Goal: Navigation & Orientation: Find specific page/section

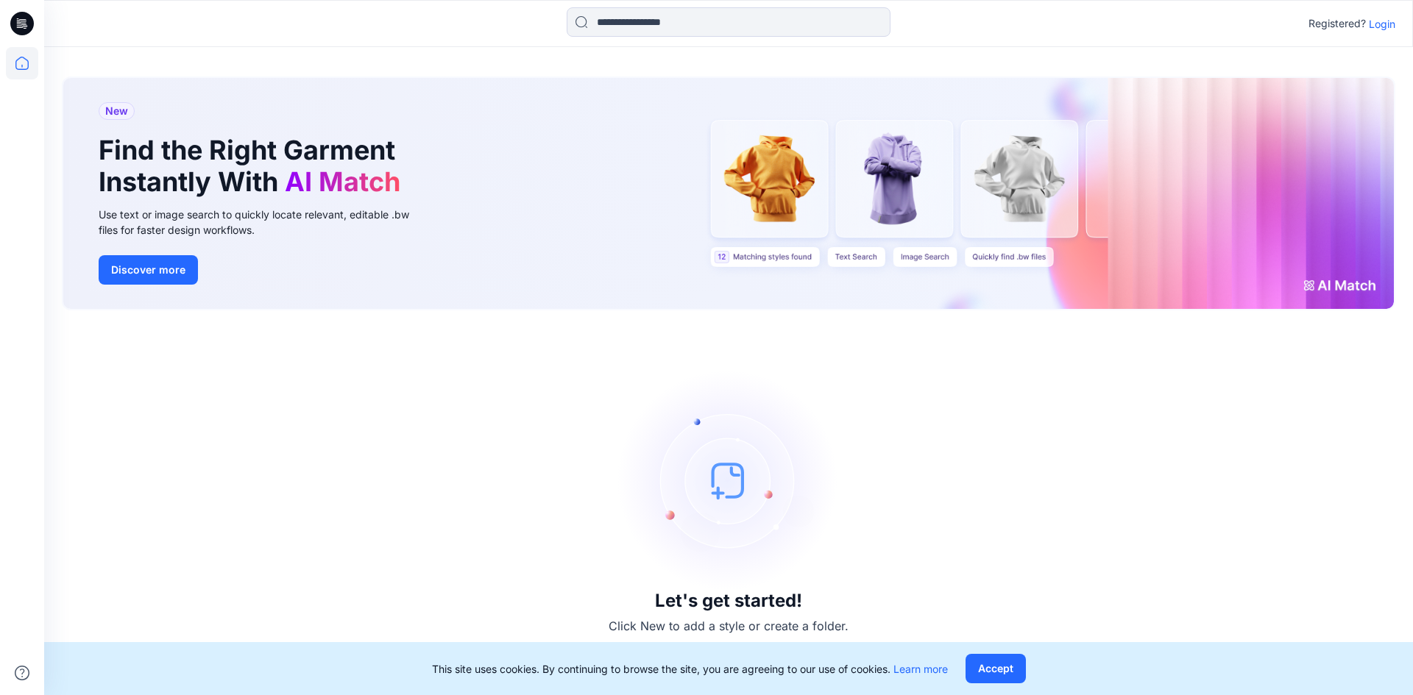
click at [1391, 24] on p "Login" at bounding box center [1382, 23] width 26 height 15
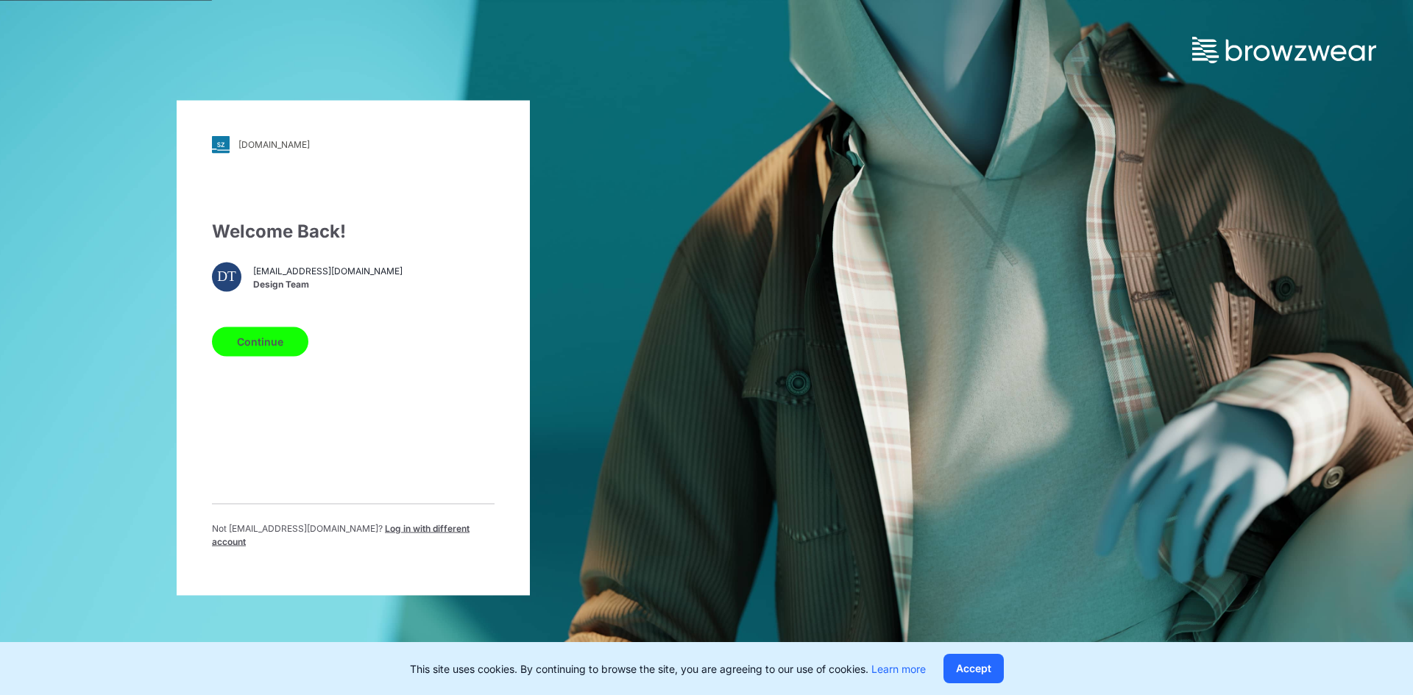
click at [287, 336] on button "Continue" at bounding box center [260, 341] width 96 height 29
click at [277, 355] on button "Continue" at bounding box center [260, 341] width 96 height 29
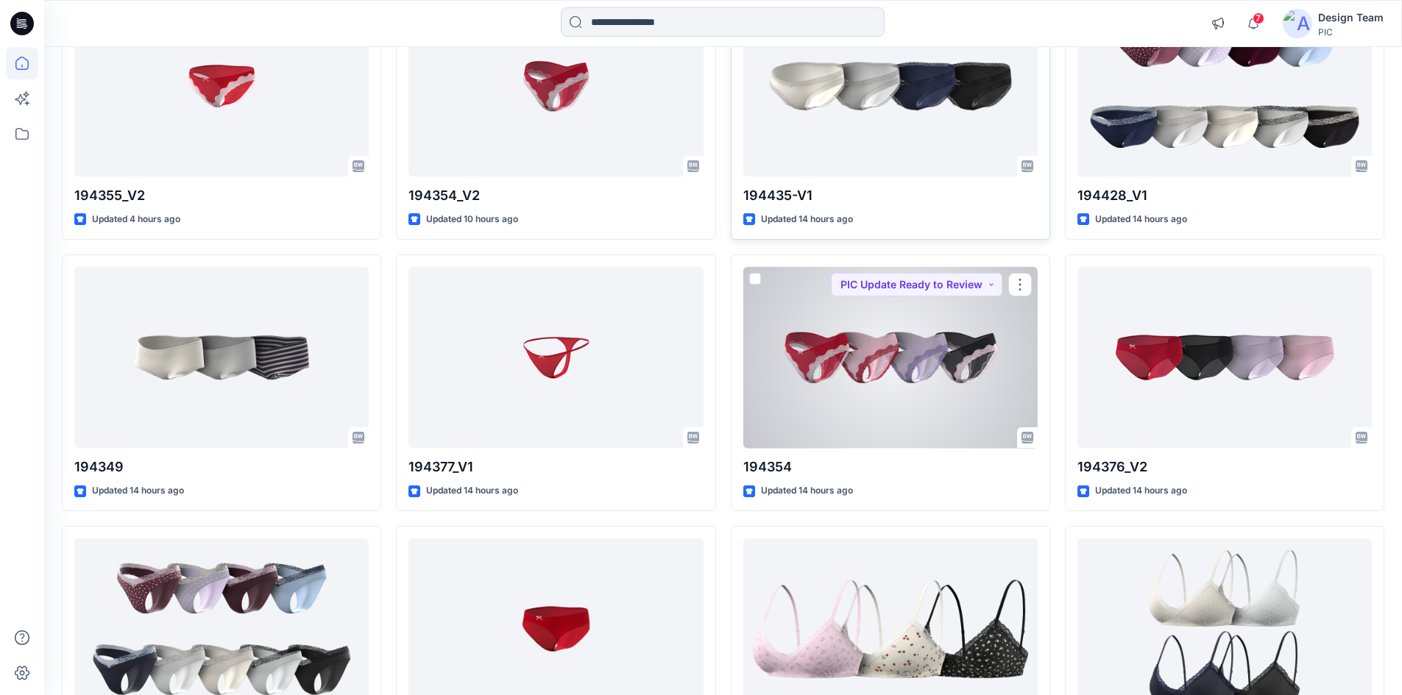
scroll to position [1423, 0]
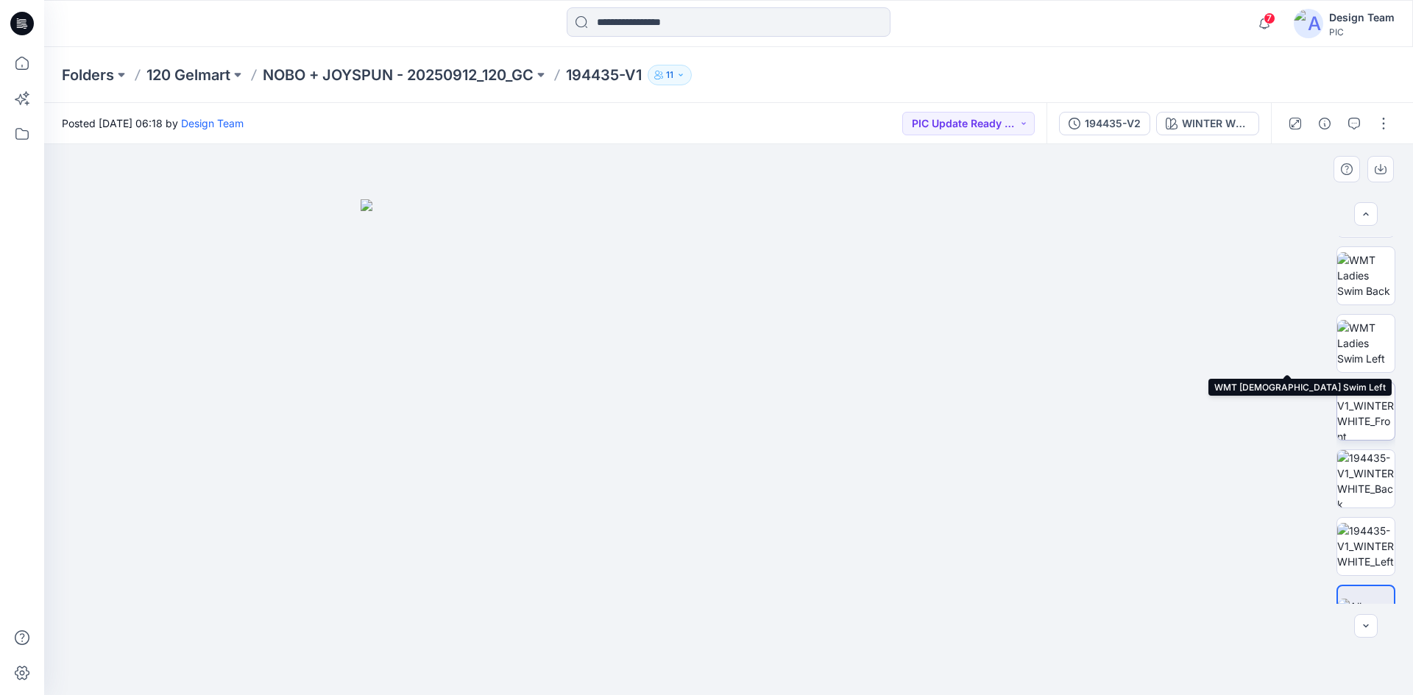
scroll to position [300, 0]
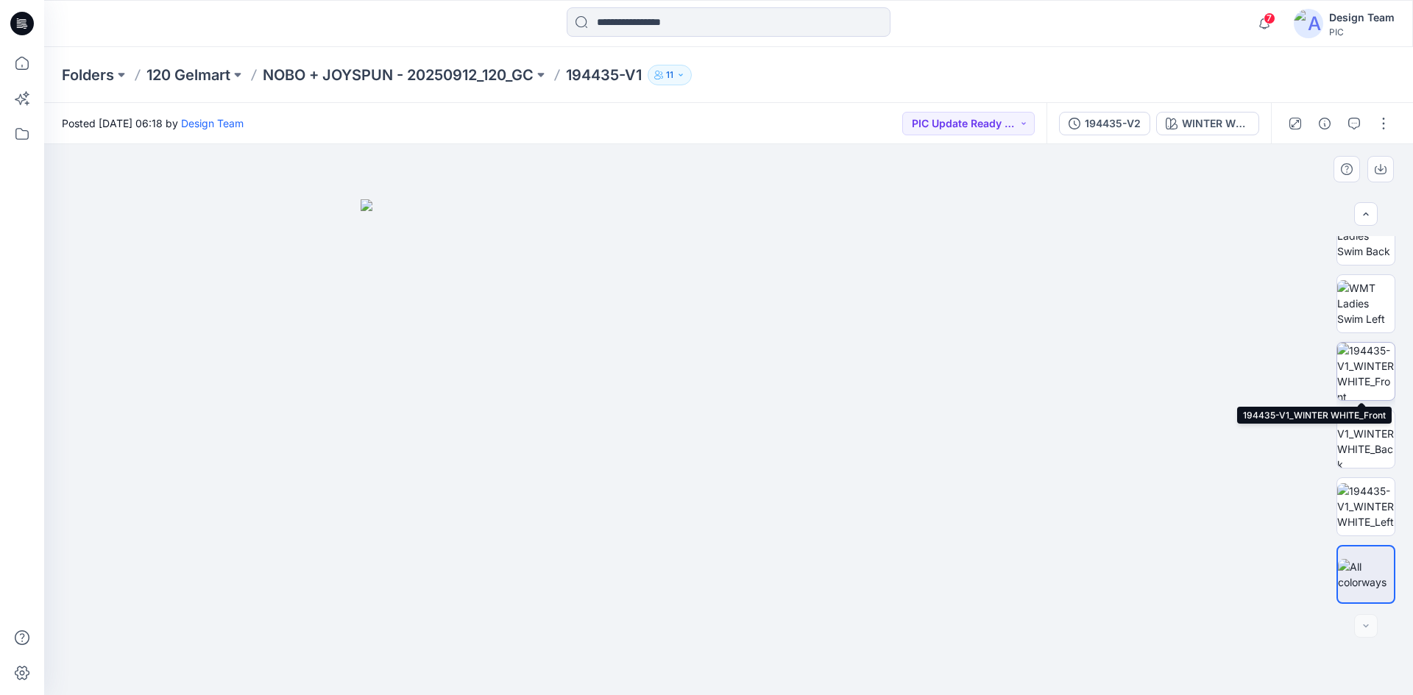
click at [1358, 386] on img at bounding box center [1365, 371] width 57 height 57
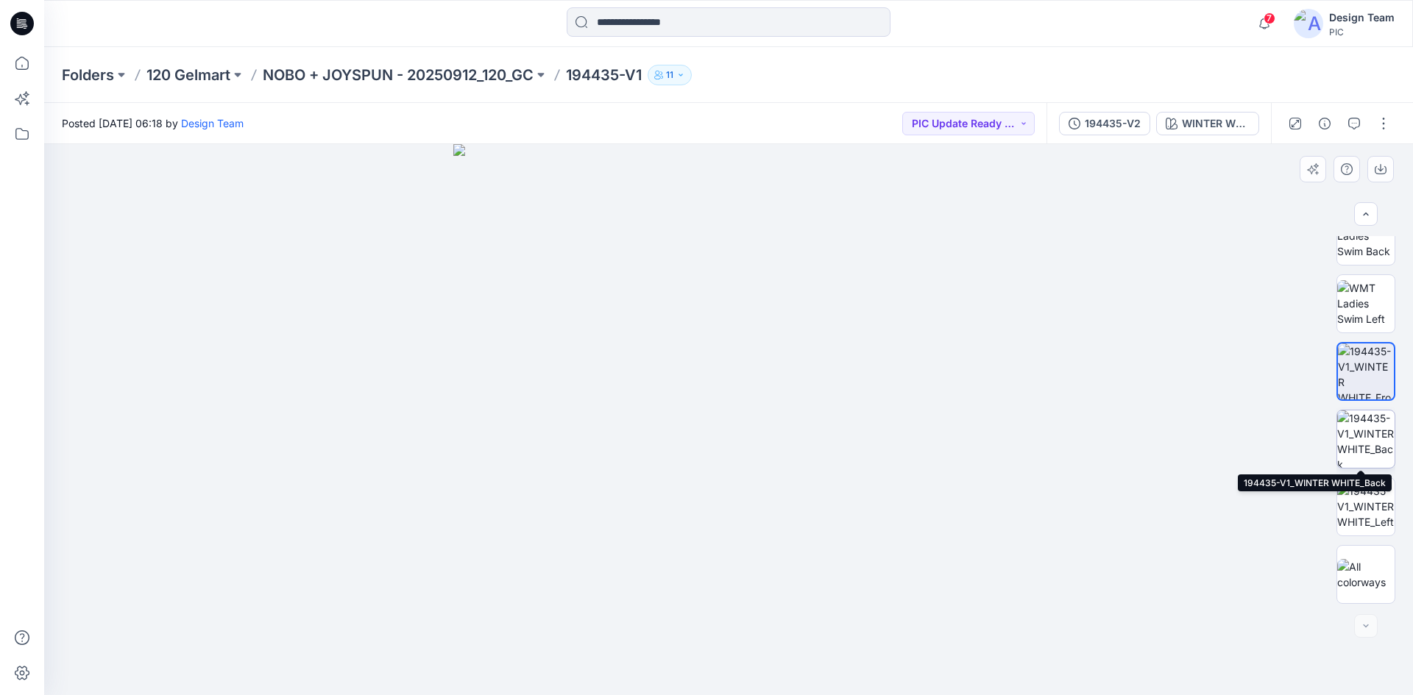
click at [1363, 435] on img at bounding box center [1365, 439] width 57 height 57
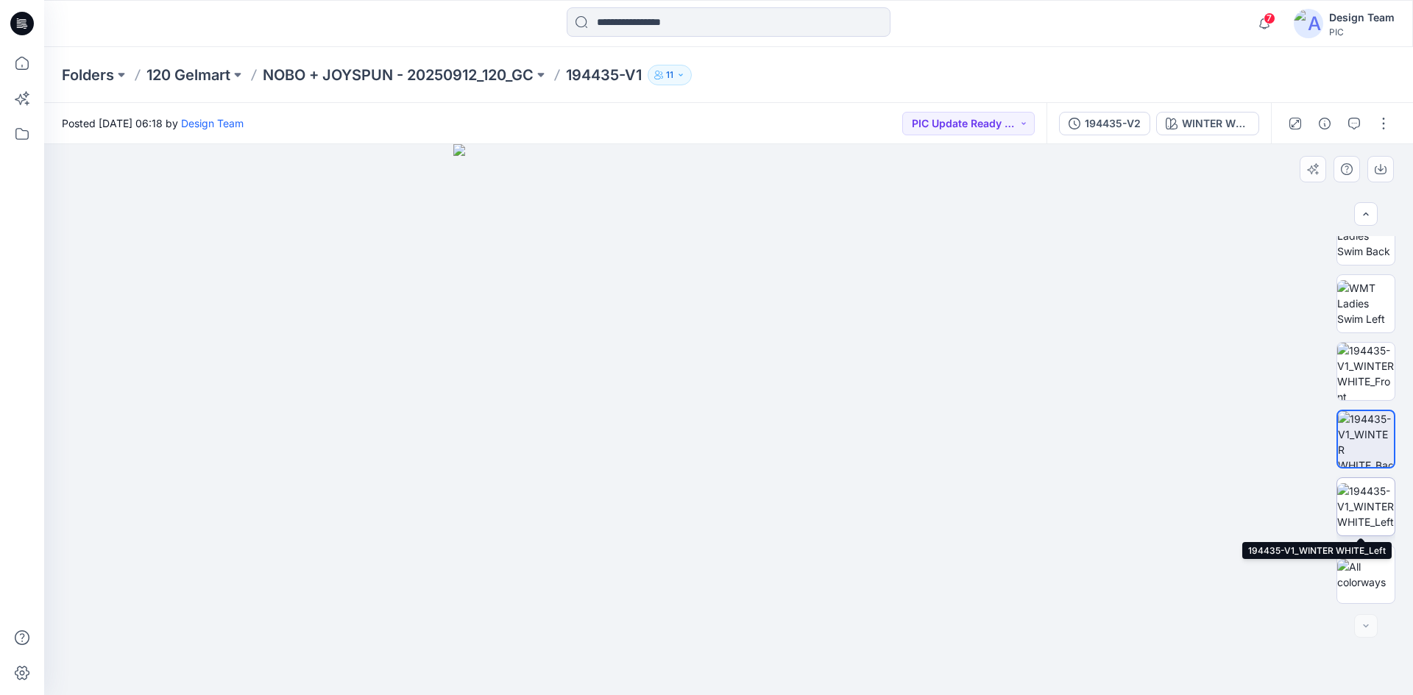
click at [1365, 496] on img at bounding box center [1365, 506] width 57 height 46
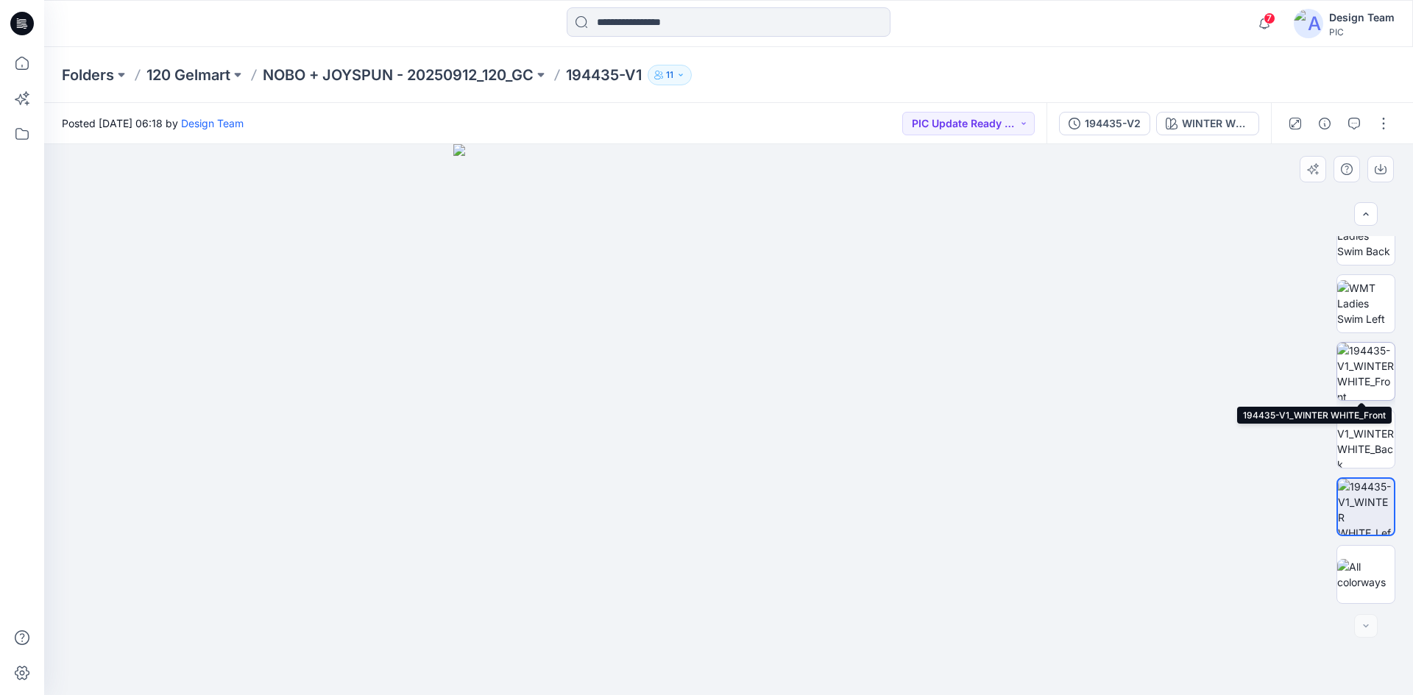
click at [1369, 355] on img at bounding box center [1365, 371] width 57 height 57
drag, startPoint x: 762, startPoint y: 631, endPoint x: 765, endPoint y: 458, distance: 173.0
drag, startPoint x: 1048, startPoint y: 655, endPoint x: 957, endPoint y: 650, distance: 90.6
